Goal: Task Accomplishment & Management: Complete application form

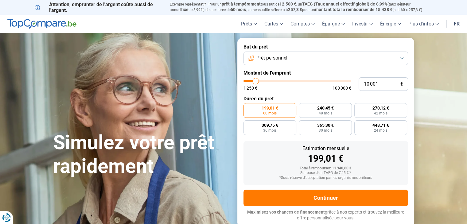
click at [388, 60] on button "Prêt personnel" at bounding box center [325, 59] width 165 height 14
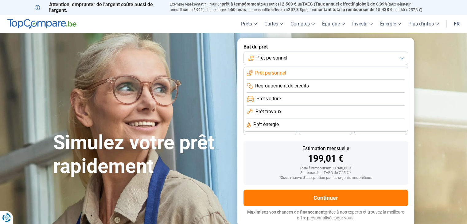
click at [388, 60] on button "Prêt personnel" at bounding box center [325, 59] width 165 height 14
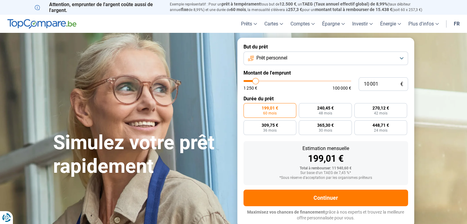
click at [388, 60] on button "Prêt personnel" at bounding box center [325, 59] width 165 height 14
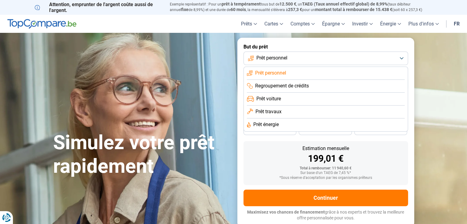
click at [386, 56] on button "Prêt personnel" at bounding box center [325, 59] width 165 height 14
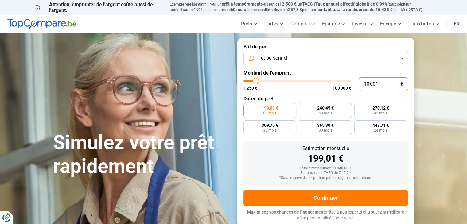
click at [382, 84] on input "10 001" at bounding box center [383, 84] width 49 height 14
type input "1 000"
type input "1250"
type input "100"
type input "1250"
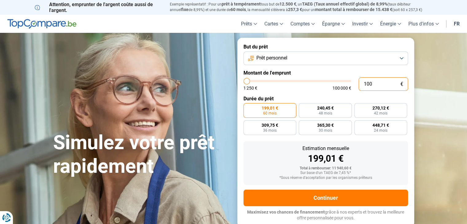
type input "10"
type input "1250"
type input "1"
type input "1250"
type input "0"
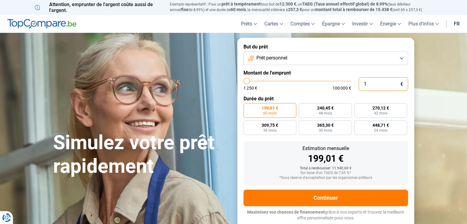
type input "1250"
type input "6"
type input "1250"
type input "62"
type input "1250"
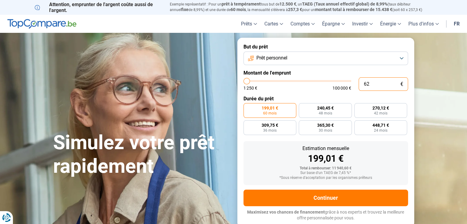
type input "625"
type input "1250"
type input "6 250"
type input "6250"
radio input "true"
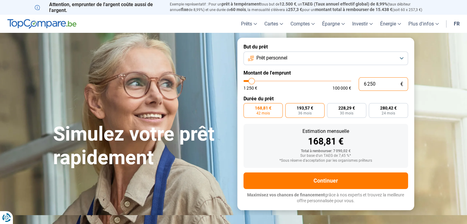
type input "6 250"
click at [309, 110] on span "193,57 €" at bounding box center [305, 108] width 17 height 4
click at [289, 107] on input "193,57 € 36 mois" at bounding box center [287, 105] width 4 height 4
radio input "true"
click at [392, 80] on input "6 250" at bounding box center [383, 84] width 49 height 14
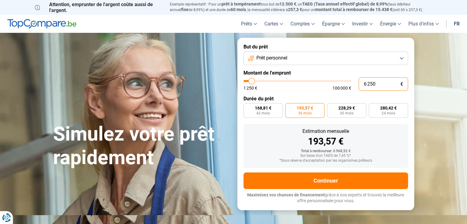
type input "625"
type input "1250"
type input "62"
type input "1250"
type input "6"
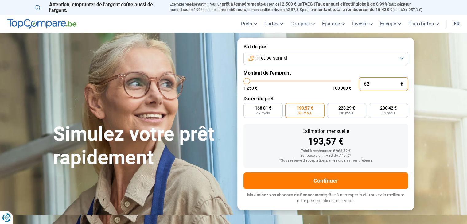
type input "1250"
type input "0"
type input "1250"
type input "1"
type input "1250"
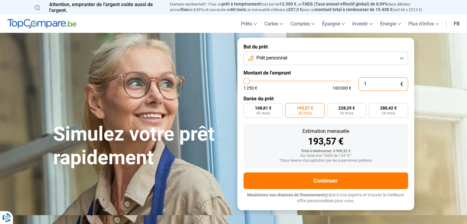
type input "15"
type input "1250"
type input "150"
type input "1250"
type input "1 500"
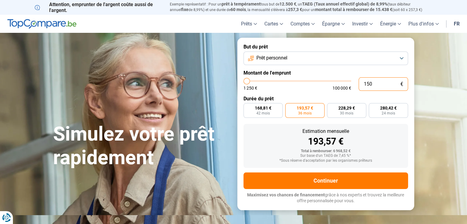
type input "1500"
type input "15 000"
type input "15000"
radio input "false"
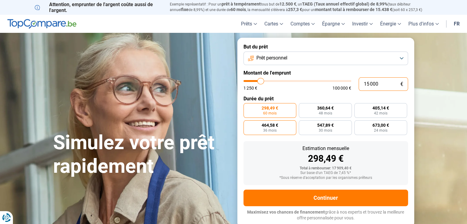
type input "15 000"
click at [278, 127] on span "464,58 €" at bounding box center [270, 125] width 17 height 4
click at [247, 124] on input "464,58 € 36 mois" at bounding box center [245, 122] width 4 height 4
radio input "true"
